Goal: Browse casually

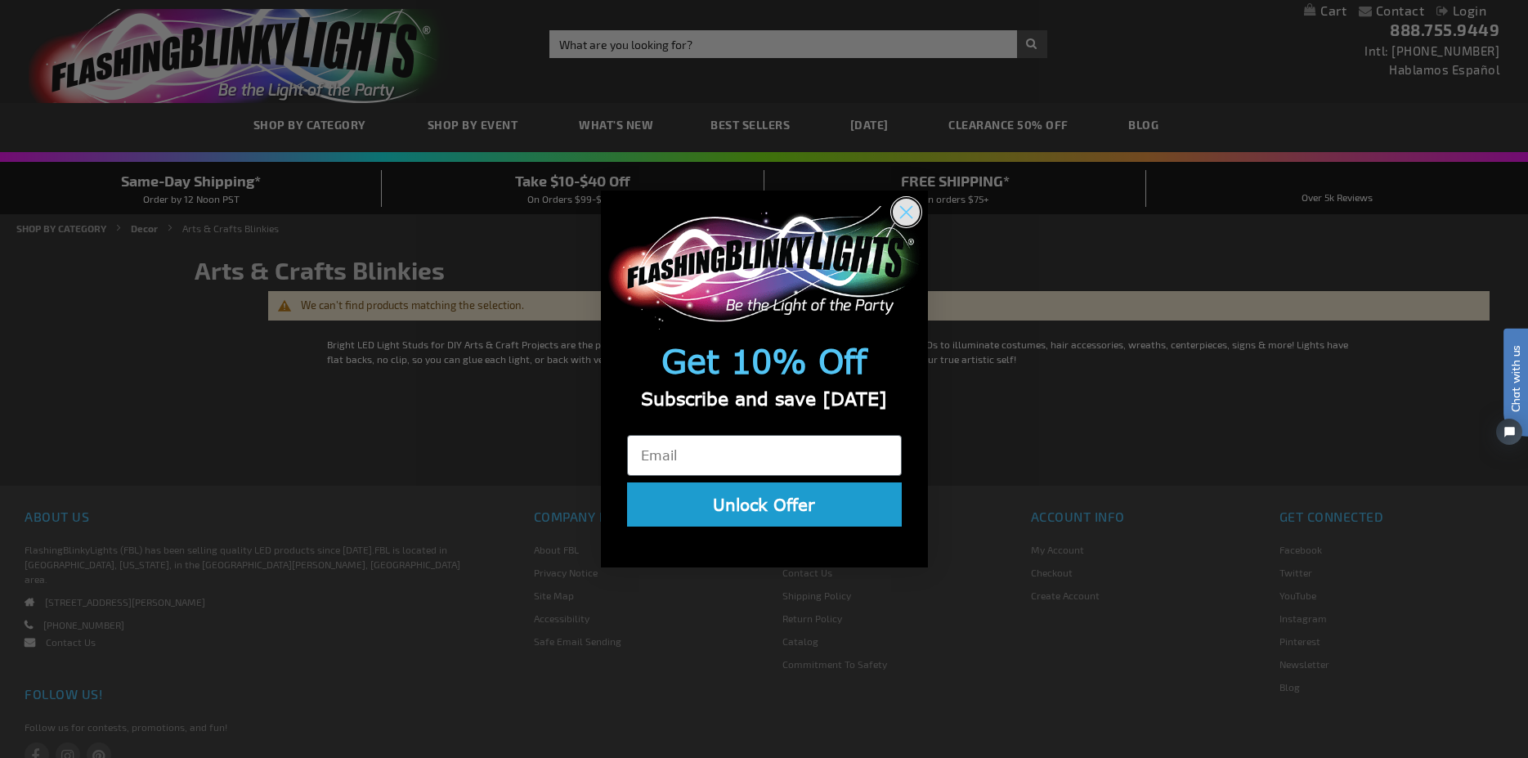
click at [911, 213] on icon "Close dialog" at bounding box center [905, 212] width 11 height 11
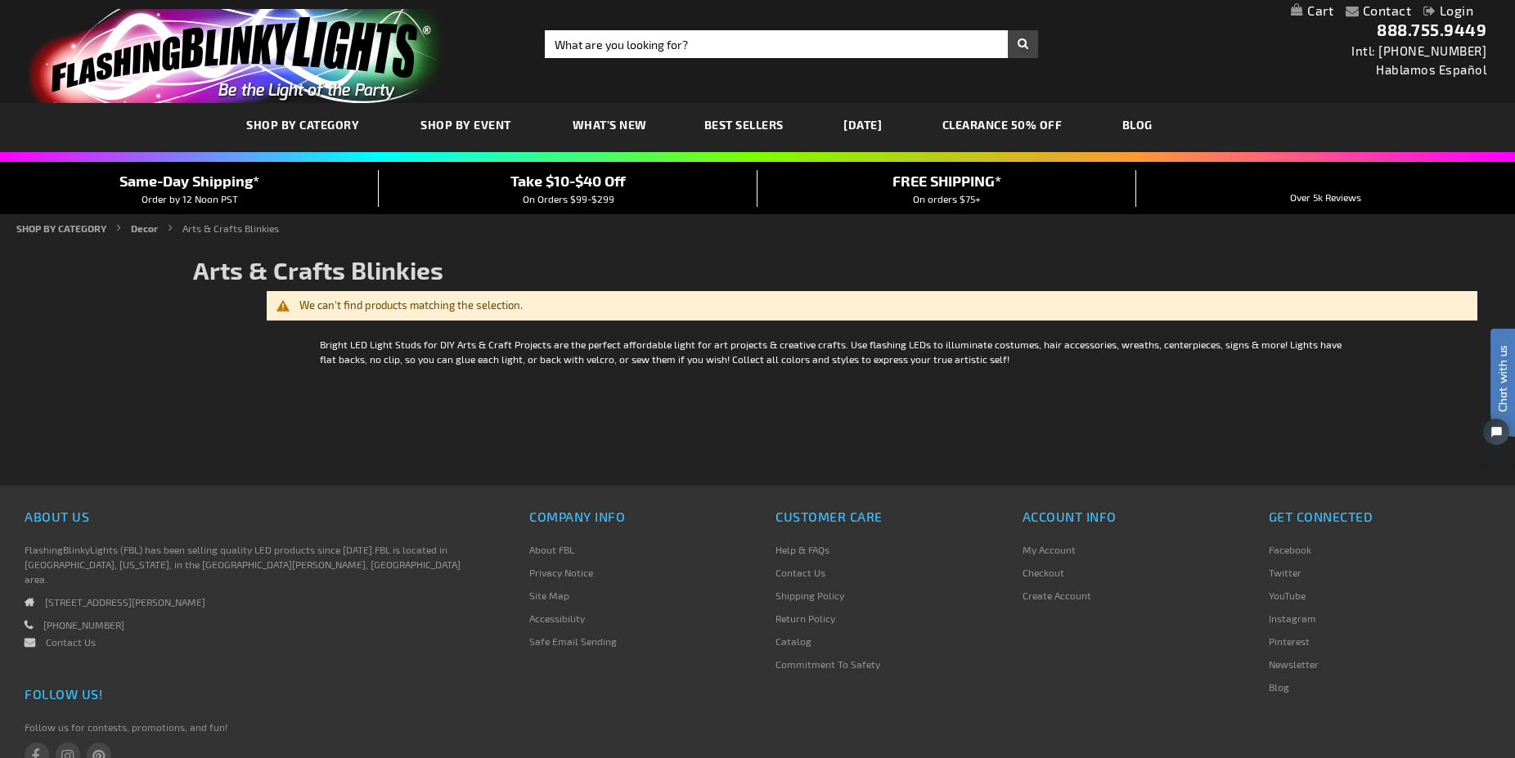
click at [1041, 119] on link "CLEARANCE 50% OFF" at bounding box center [1002, 124] width 145 height 55
click at [1037, 120] on link "CLEARANCE 50% OFF" at bounding box center [1002, 124] width 145 height 55
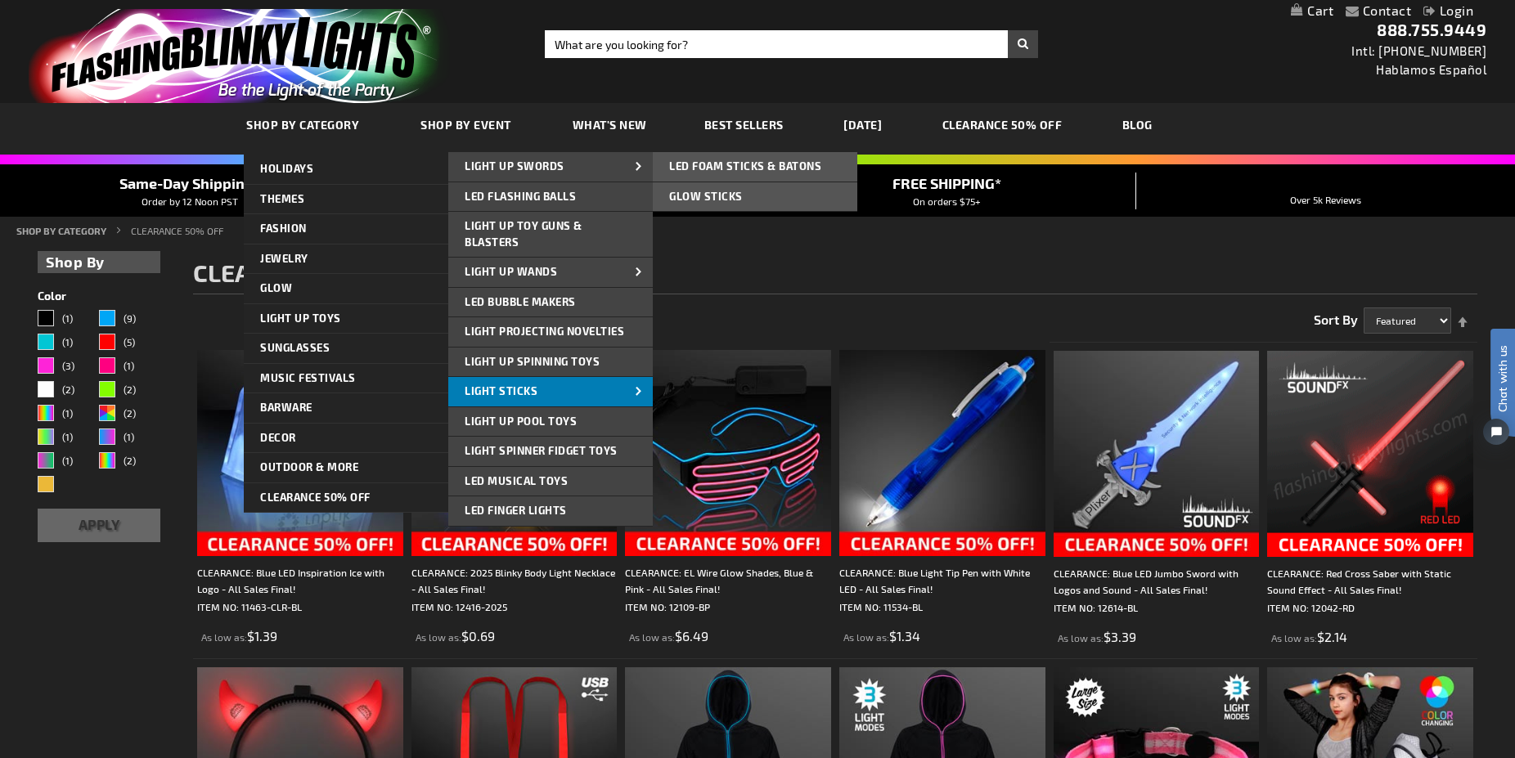
click at [530, 396] on span "Light Sticks" at bounding box center [501, 390] width 73 height 13
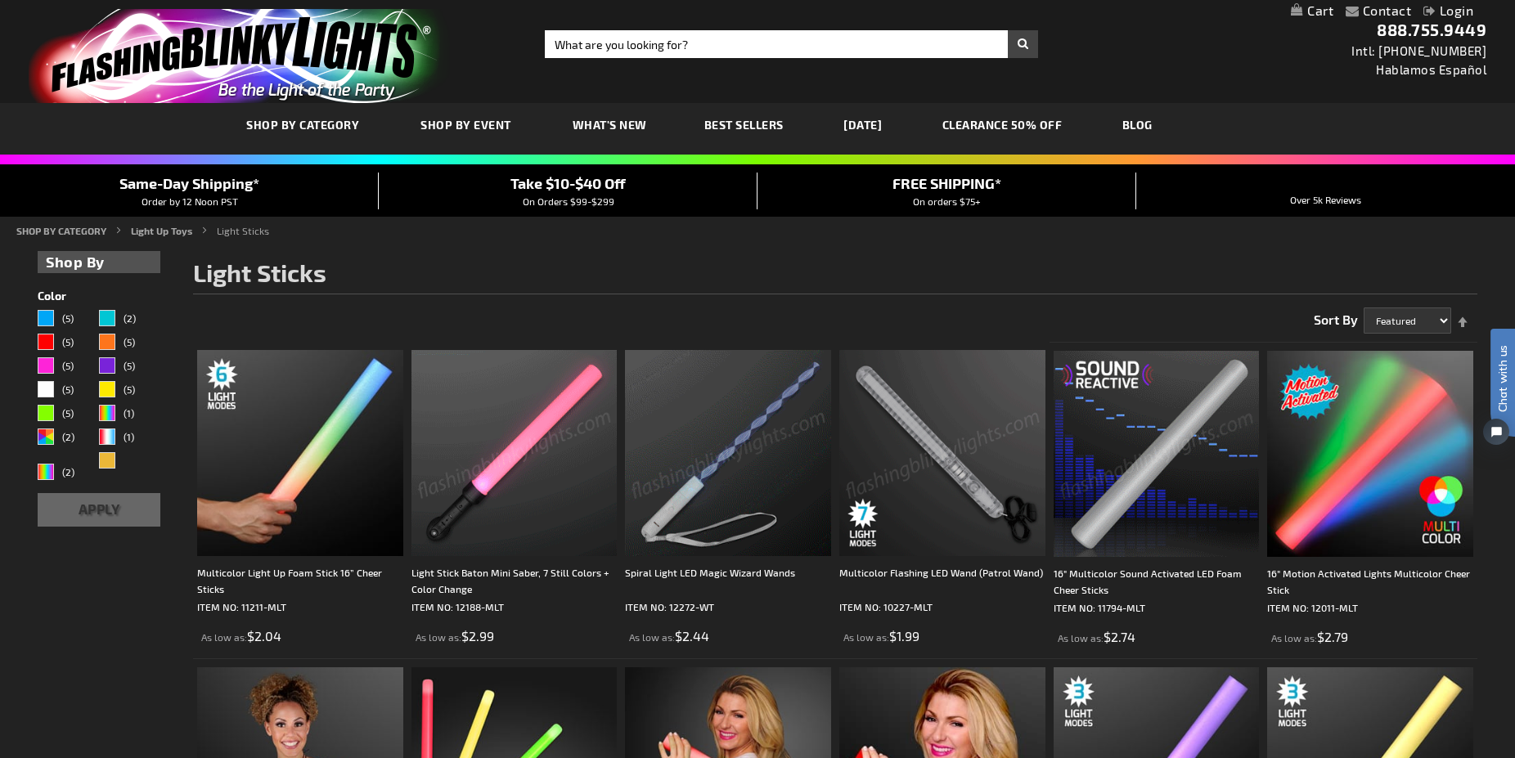
click at [606, 119] on span "What's New" at bounding box center [609, 125] width 74 height 14
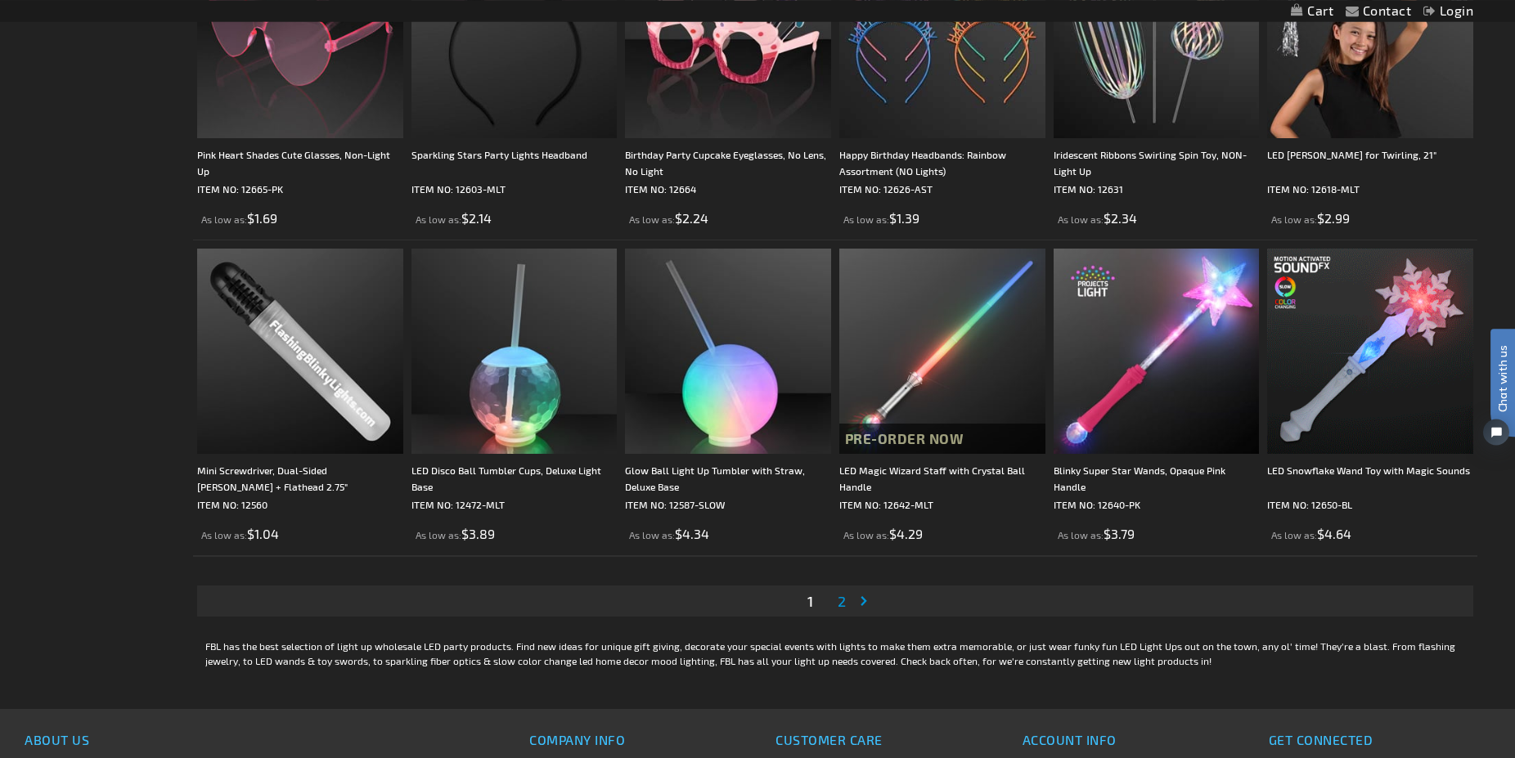
scroll to position [3003, 0]
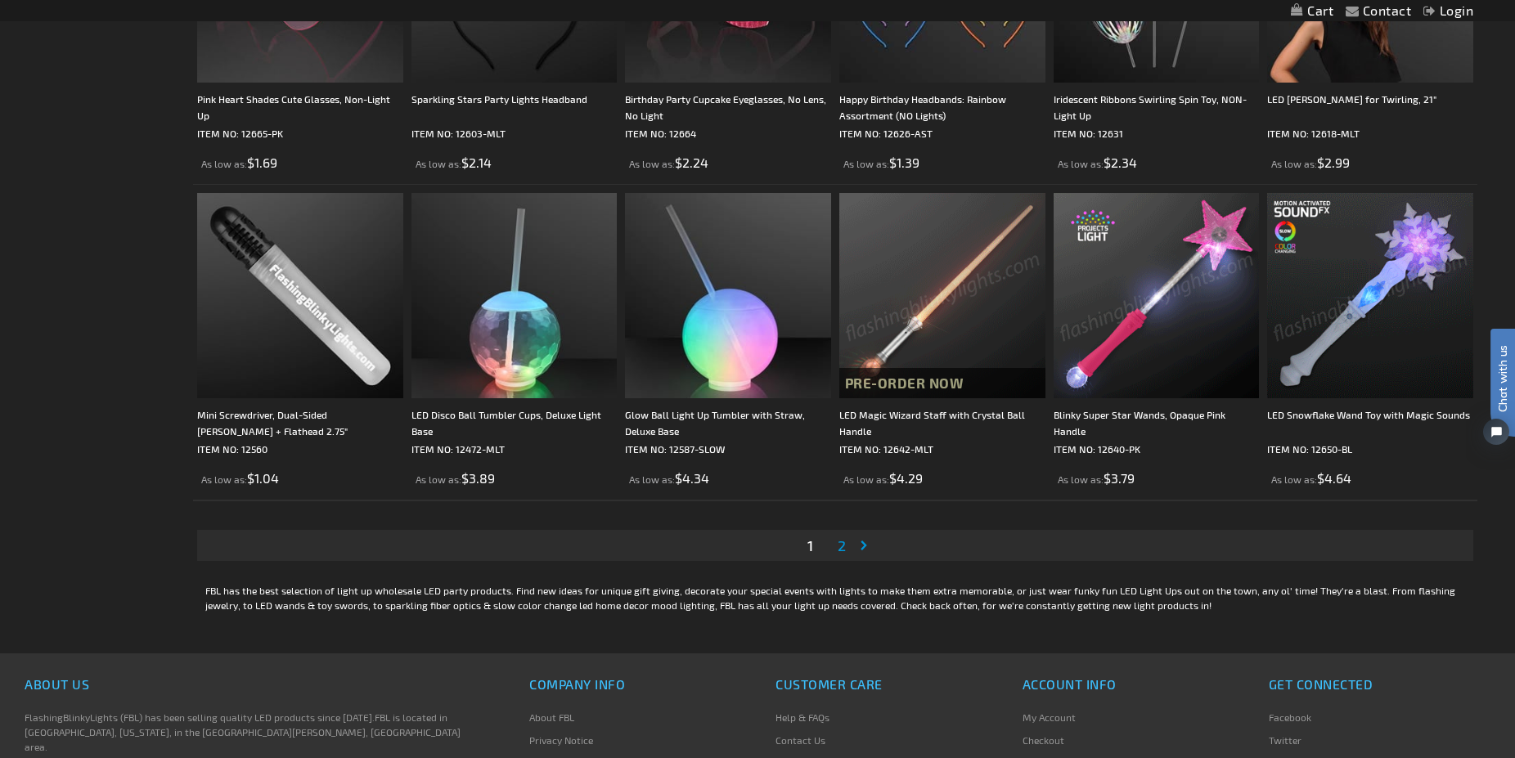
click at [840, 545] on span "2" at bounding box center [841, 545] width 8 height 18
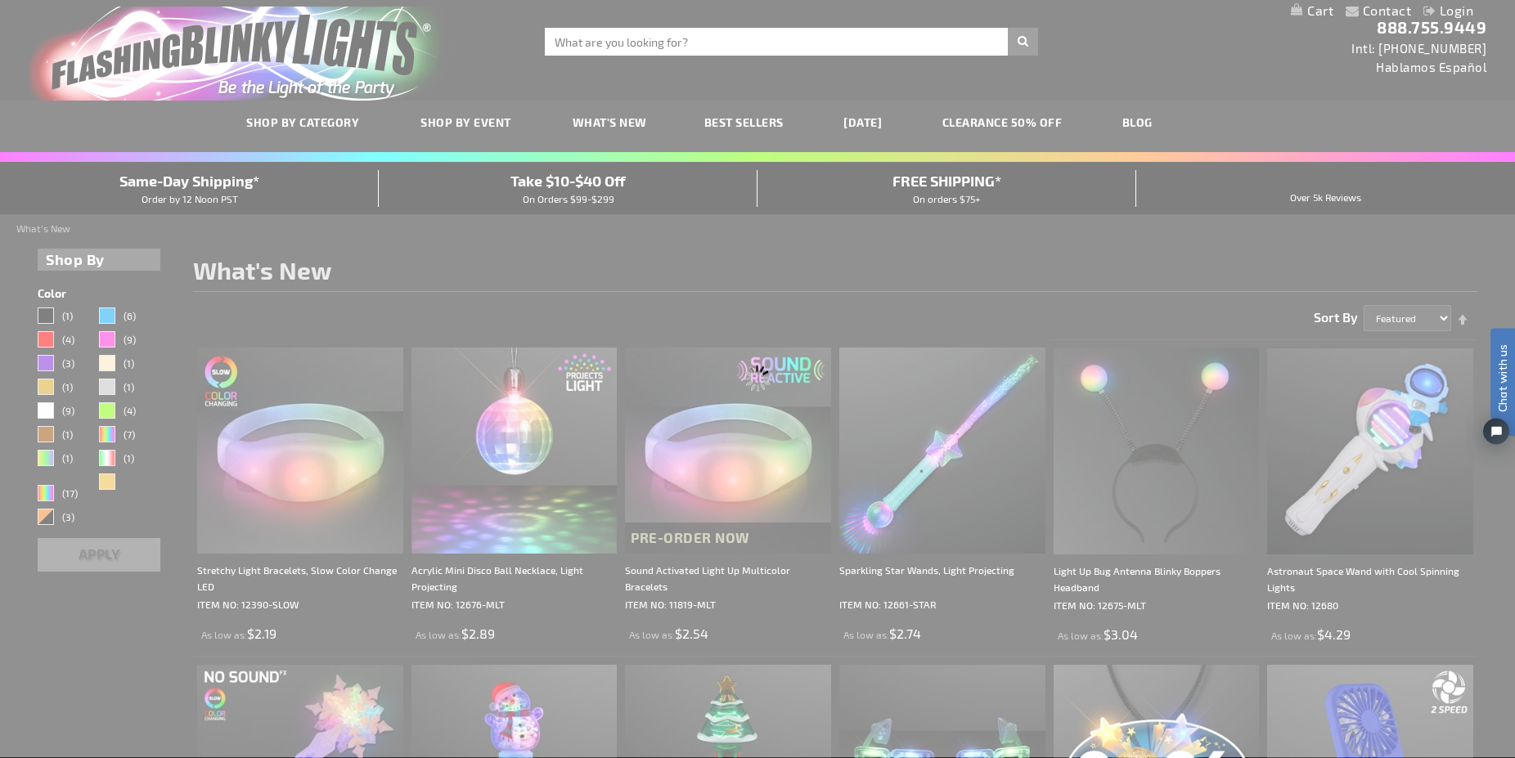
scroll to position [0, 0]
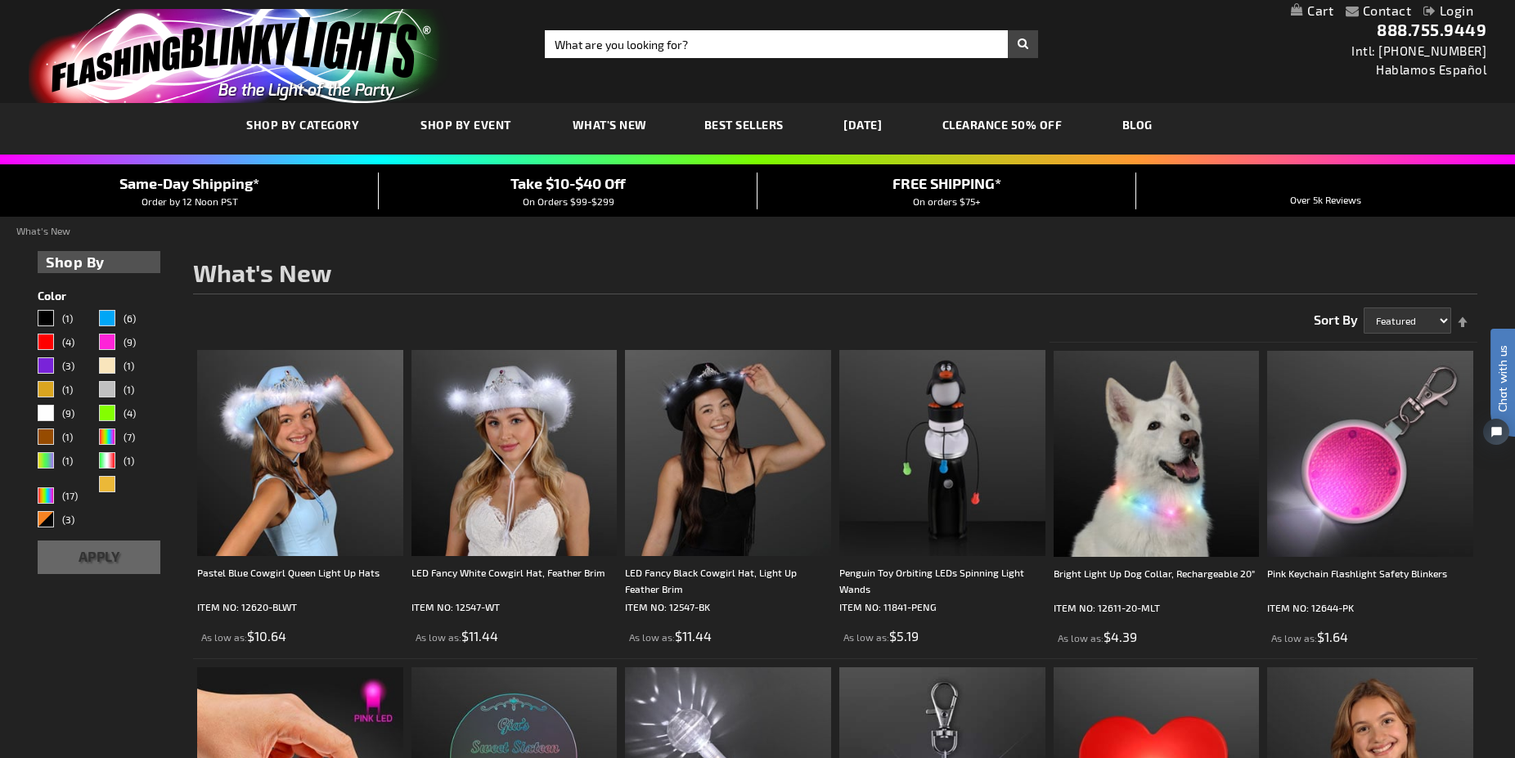
click at [871, 119] on link "[DATE]" at bounding box center [862, 124] width 63 height 55
